Goal: Task Accomplishment & Management: Complete application form

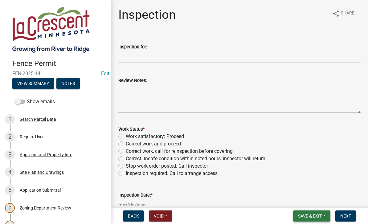
click at [317, 212] on button "Save & Exit" at bounding box center [311, 215] width 37 height 11
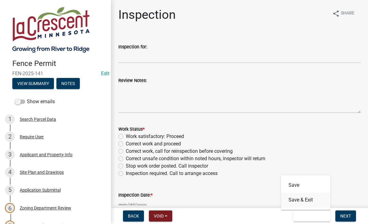
click at [307, 201] on button "Save & Exit" at bounding box center [305, 200] width 49 height 15
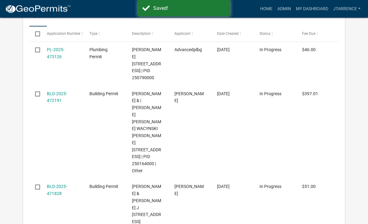
select select "3: 100"
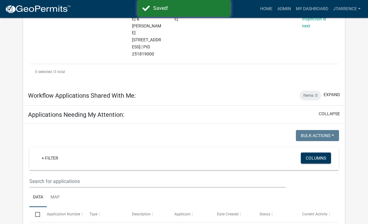
scroll to position [318, 0]
click at [39, 175] on input "text" at bounding box center [157, 181] width 256 height 13
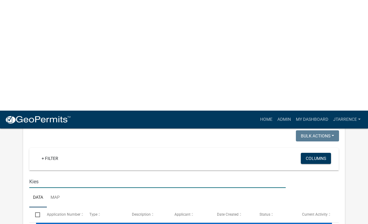
scroll to position [429, 0]
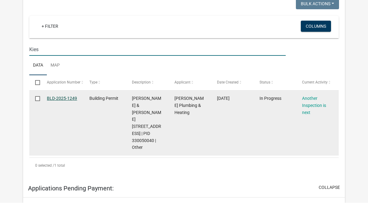
type input "Kies"
click at [63, 117] on link "BLD-2025-1249" at bounding box center [62, 119] width 30 height 5
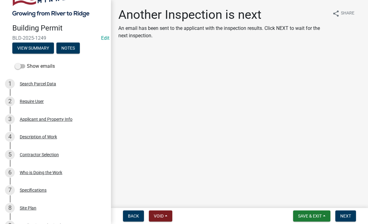
scroll to position [39, 0]
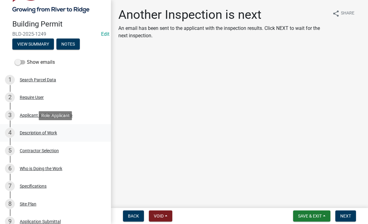
click at [45, 134] on div "Description of Work" at bounding box center [38, 133] width 37 height 4
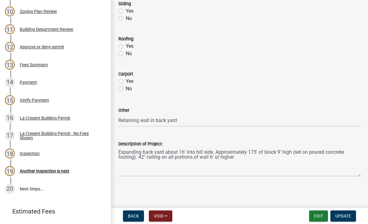
scroll to position [268, 0]
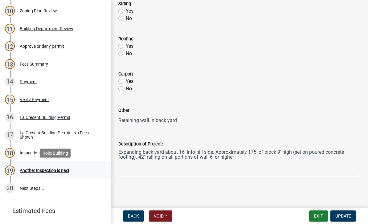
click at [63, 171] on div "Another Inspection is next" at bounding box center [45, 170] width 50 height 4
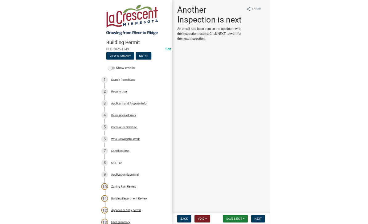
scroll to position [0, 0]
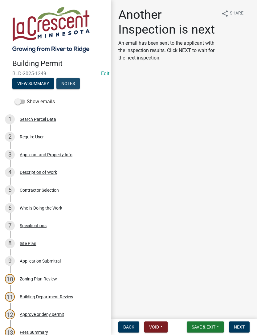
click at [67, 82] on button "Notes" at bounding box center [67, 83] width 23 height 11
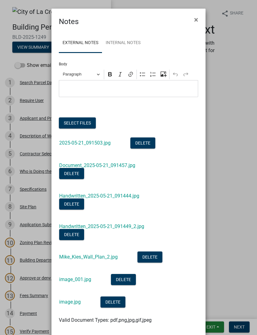
click at [73, 120] on button "Select files" at bounding box center [77, 122] width 37 height 11
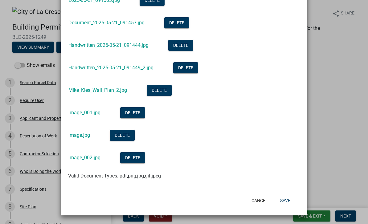
scroll to position [143, 0]
click at [287, 200] on button "Save" at bounding box center [285, 200] width 20 height 11
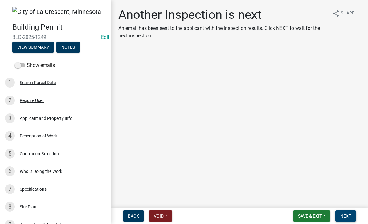
click at [349, 219] on button "Next" at bounding box center [345, 215] width 21 height 11
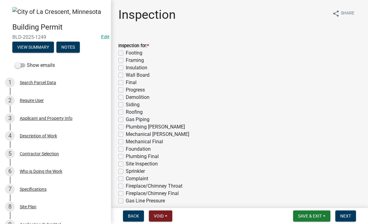
click at [123, 81] on div "Final" at bounding box center [239, 82] width 242 height 7
click at [134, 82] on label "Final" at bounding box center [131, 82] width 11 height 7
click at [130, 82] on input "Final" at bounding box center [128, 81] width 4 height 4
checkbox input "true"
checkbox input "false"
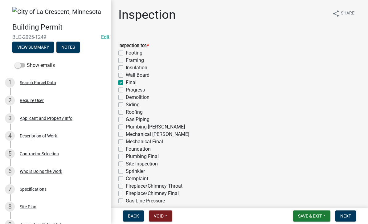
checkbox input "false"
checkbox input "true"
checkbox input "false"
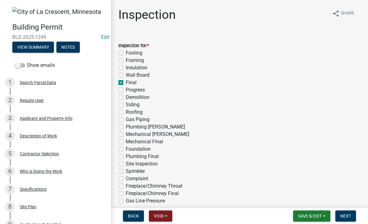
checkbox input "false"
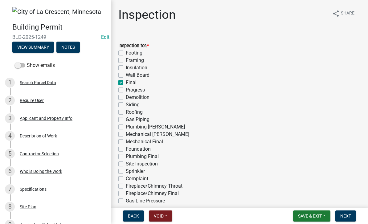
checkbox input "false"
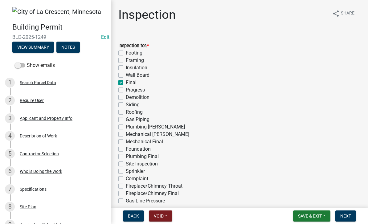
checkbox input "false"
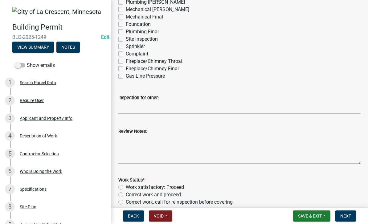
scroll to position [125, 0]
click at [145, 141] on textarea "Review Notes:" at bounding box center [239, 149] width 242 height 29
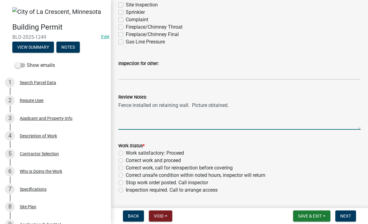
scroll to position [160, 0]
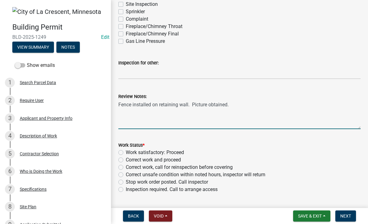
type textarea "Fence installed on retaining wall. Picture obtained."
click at [182, 153] on label "Work satisfactory: Proceed" at bounding box center [155, 152] width 58 height 7
click at [130, 153] on input "Work satisfactory: Proceed" at bounding box center [128, 151] width 4 height 4
radio input "true"
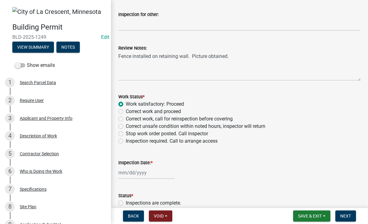
scroll to position [208, 0]
click at [138, 175] on div at bounding box center [146, 172] width 56 height 13
select select "9"
select select "2025"
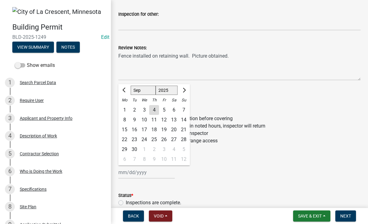
click at [155, 110] on div "4" at bounding box center [154, 110] width 10 height 10
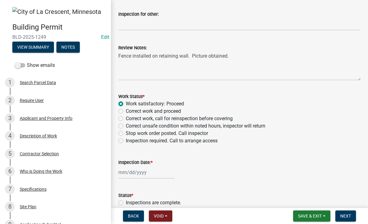
type input "[DATE]"
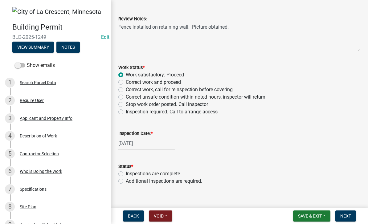
scroll to position [238, 0]
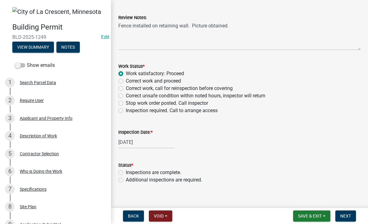
click at [173, 170] on label "Inspections are complete." at bounding box center [153, 172] width 55 height 7
click at [130, 170] on input "Inspections are complete." at bounding box center [128, 171] width 4 height 4
radio input "true"
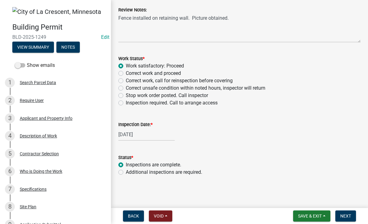
scroll to position [246, 0]
click at [348, 217] on span "Next" at bounding box center [345, 215] width 11 height 5
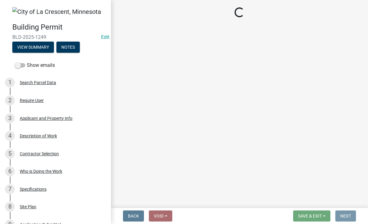
scroll to position [0, 0]
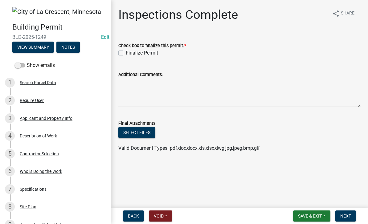
click at [126, 54] on label "Finalize Permit" at bounding box center [142, 52] width 32 height 7
click at [126, 53] on input "Finalize Permit" at bounding box center [128, 51] width 4 height 4
checkbox input "true"
click at [350, 214] on span "Next" at bounding box center [345, 215] width 11 height 5
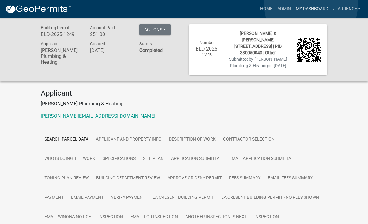
click at [311, 6] on link "My Dashboard" at bounding box center [311, 9] width 37 height 12
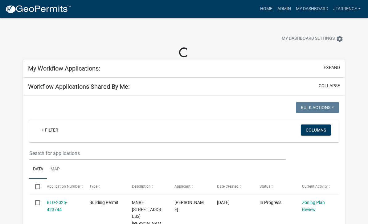
select select "3: 100"
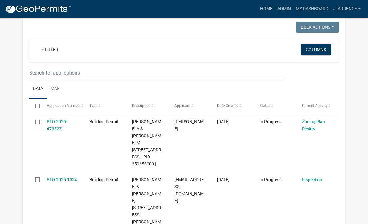
scroll to position [417, 0]
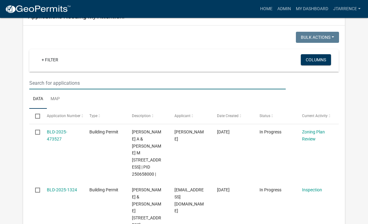
click at [71, 77] on input "text" at bounding box center [157, 83] width 256 height 13
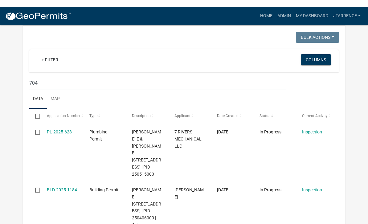
scroll to position [425, 0]
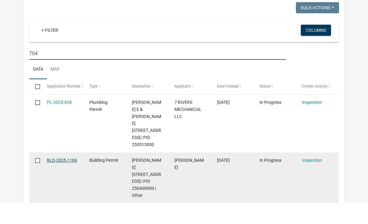
type input "704"
click at [62, 179] on link "BLD-2025-1184" at bounding box center [62, 181] width 30 height 5
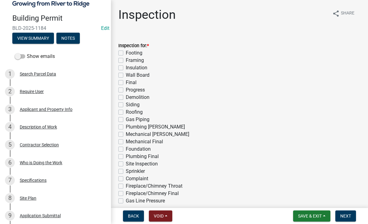
scroll to position [47, 0]
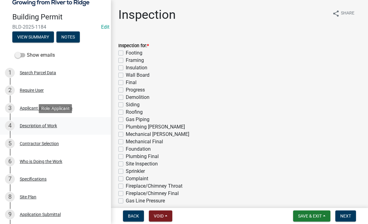
click at [48, 126] on div "Description of Work" at bounding box center [38, 126] width 37 height 4
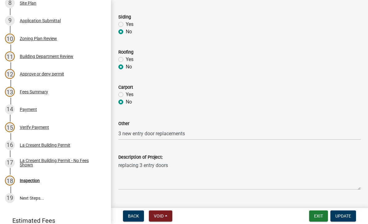
scroll to position [241, 0]
click at [33, 178] on div "Inspection" at bounding box center [30, 180] width 20 height 4
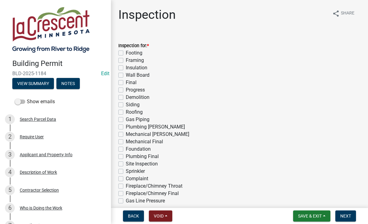
scroll to position [0, 0]
click at [71, 83] on button "Notes" at bounding box center [67, 83] width 23 height 11
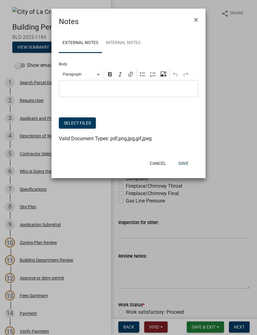
click at [83, 120] on button "Select files" at bounding box center [77, 122] width 37 height 11
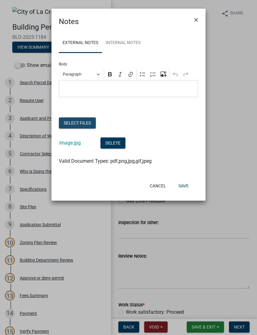
click at [69, 122] on button "Select files" at bounding box center [77, 122] width 37 height 11
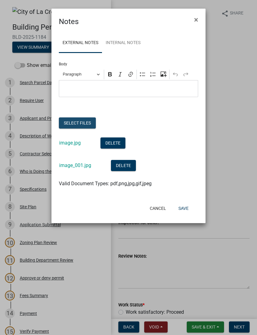
click at [83, 120] on button "Select files" at bounding box center [77, 122] width 37 height 11
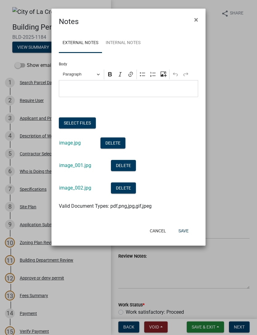
click at [183, 224] on button "Save" at bounding box center [183, 230] width 20 height 11
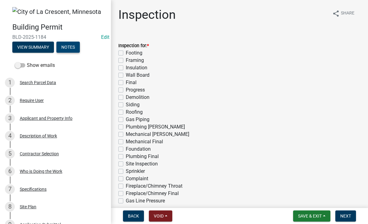
click at [133, 80] on label "Final" at bounding box center [131, 82] width 11 height 7
click at [130, 80] on input "Final" at bounding box center [128, 81] width 4 height 4
checkbox input "true"
checkbox input "false"
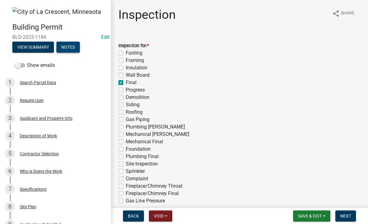
checkbox input "false"
checkbox input "true"
checkbox input "false"
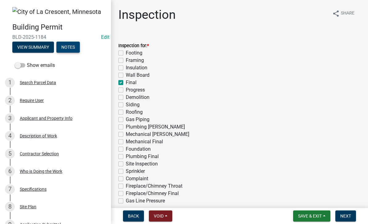
checkbox input "false"
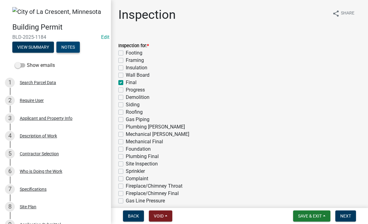
checkbox input "false"
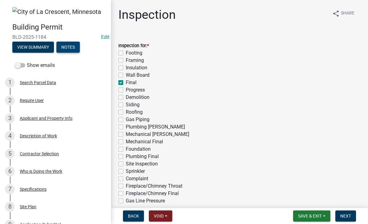
checkbox input "false"
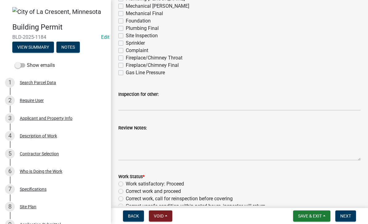
scroll to position [144, 0]
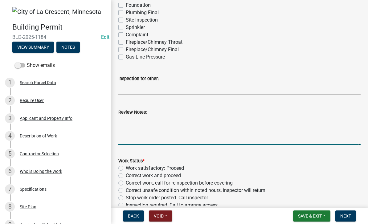
click at [141, 122] on textarea "Review Notes:" at bounding box center [239, 130] width 242 height 29
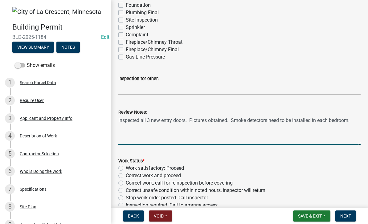
click at [231, 119] on textarea "Inspected all 3 new entry doors. Pictures obtained. Smoke detectors need to be …" at bounding box center [239, 130] width 242 height 29
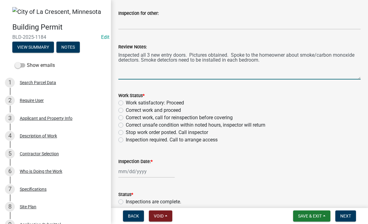
scroll to position [210, 0]
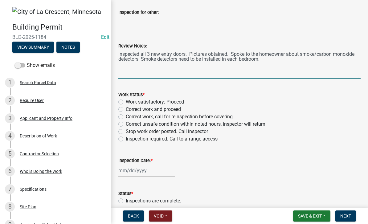
type textarea "Inspected all 3 new entry doors. Pictures obtained. Spoke to the homeowner abou…"
click at [152, 102] on label "Work satisfactory: Proceed" at bounding box center [155, 101] width 58 height 7
click at [130, 102] on input "Work satisfactory: Proceed" at bounding box center [128, 100] width 4 height 4
radio input "true"
click at [141, 169] on div at bounding box center [146, 170] width 56 height 13
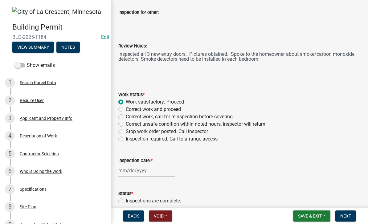
select select "9"
select select "2025"
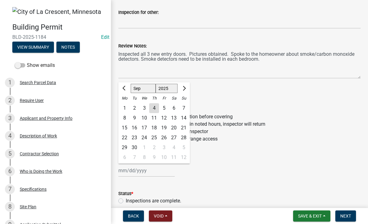
click at [158, 106] on div "4" at bounding box center [154, 108] width 10 height 10
type input "[DATE]"
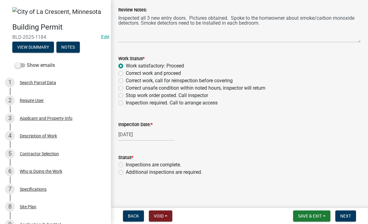
scroll to position [246, 0]
click at [165, 162] on label "Inspections are complete." at bounding box center [153, 164] width 55 height 7
click at [130, 162] on input "Inspections are complete." at bounding box center [128, 163] width 4 height 4
radio input "true"
click at [351, 215] on span "Next" at bounding box center [345, 215] width 11 height 5
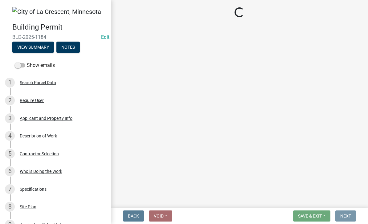
scroll to position [0, 0]
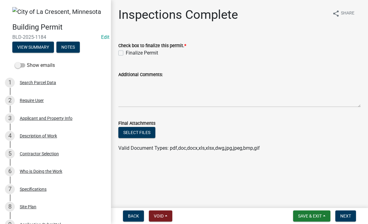
click at [131, 53] on label "Finalize Permit" at bounding box center [142, 52] width 32 height 7
click at [130, 53] on input "Finalize Permit" at bounding box center [128, 51] width 4 height 4
checkbox input "true"
click at [350, 219] on button "Next" at bounding box center [345, 215] width 21 height 11
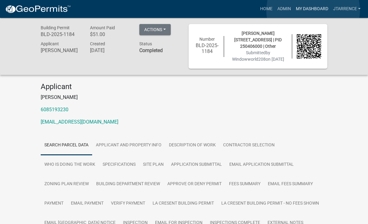
click at [313, 11] on link "My Dashboard" at bounding box center [311, 9] width 37 height 12
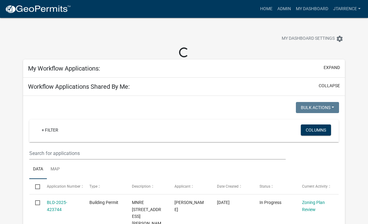
select select "3: 100"
